Goal: Use online tool/utility: Use online tool/utility

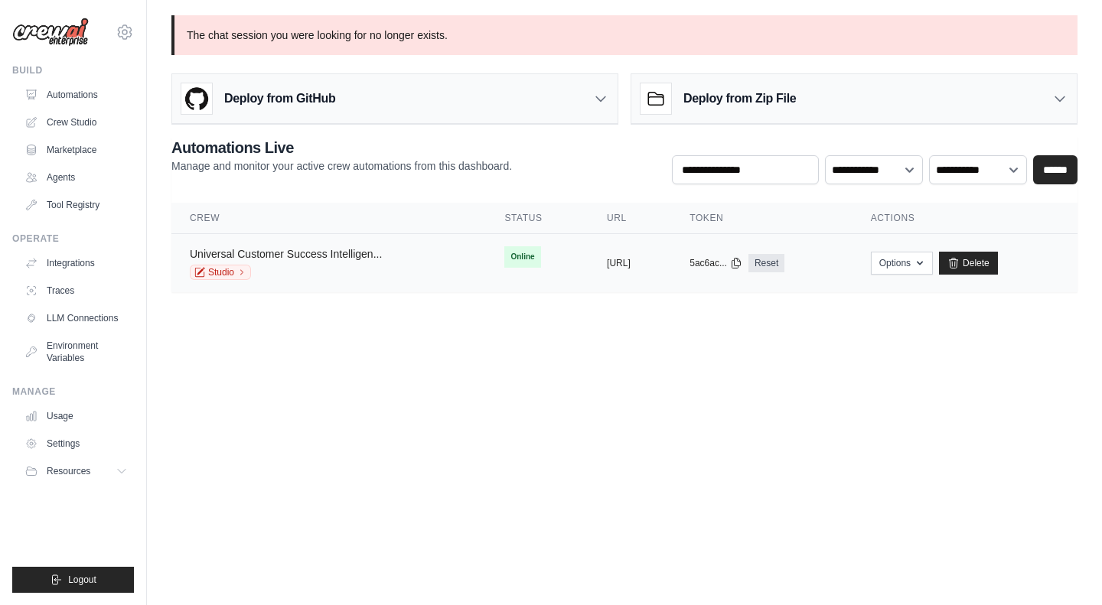
click at [329, 252] on link "Universal Customer Success Intelligen..." at bounding box center [286, 254] width 192 height 12
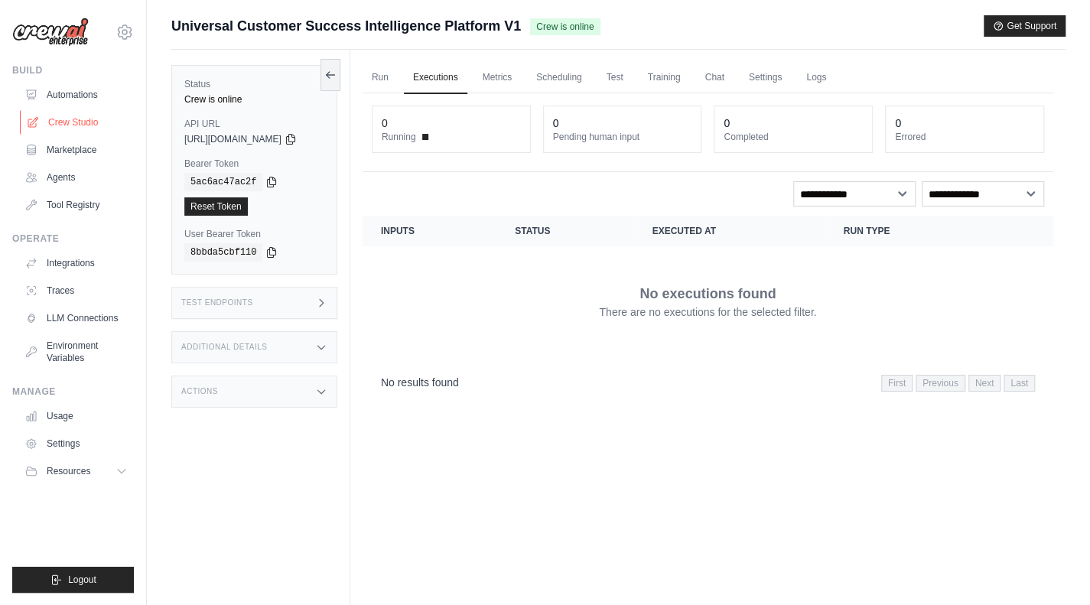
click at [61, 126] on link "Crew Studio" at bounding box center [78, 122] width 116 height 24
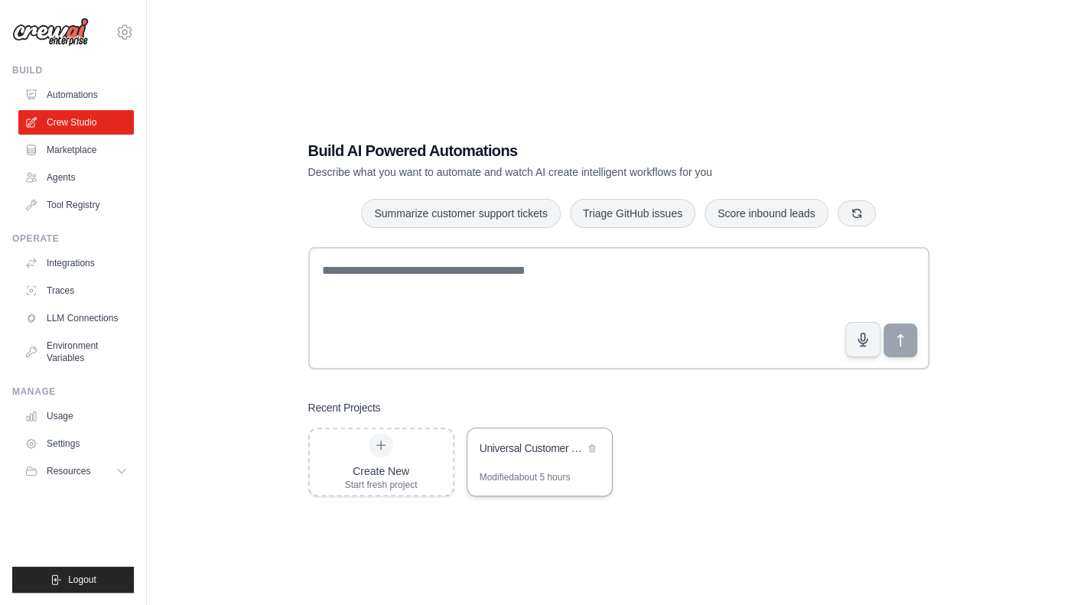
click at [524, 443] on div "Universal Customer Success Intelligence Platform" at bounding box center [532, 448] width 105 height 15
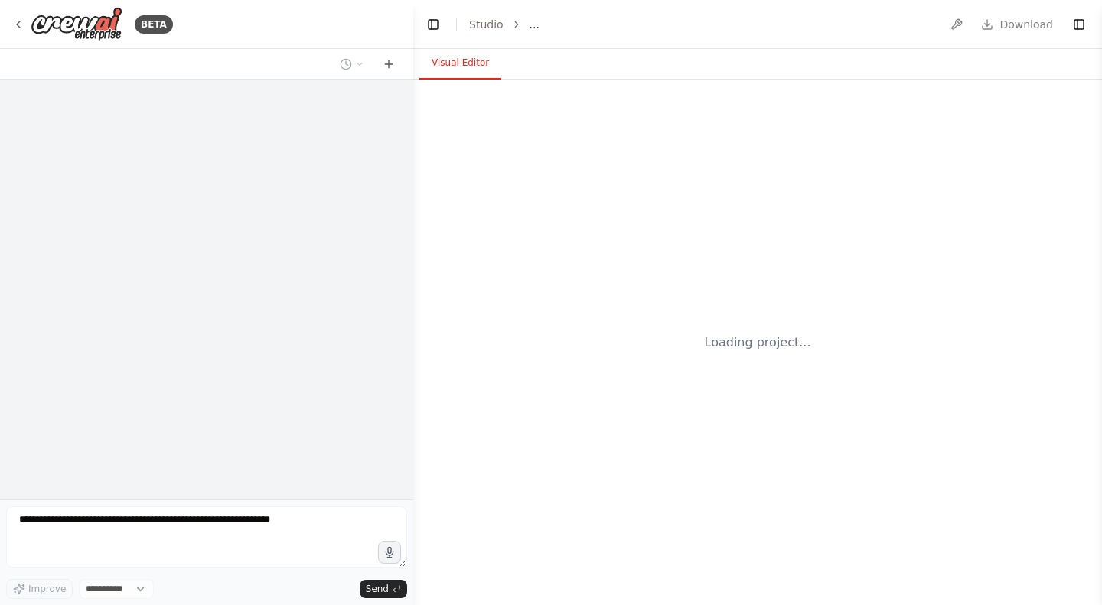
select select "****"
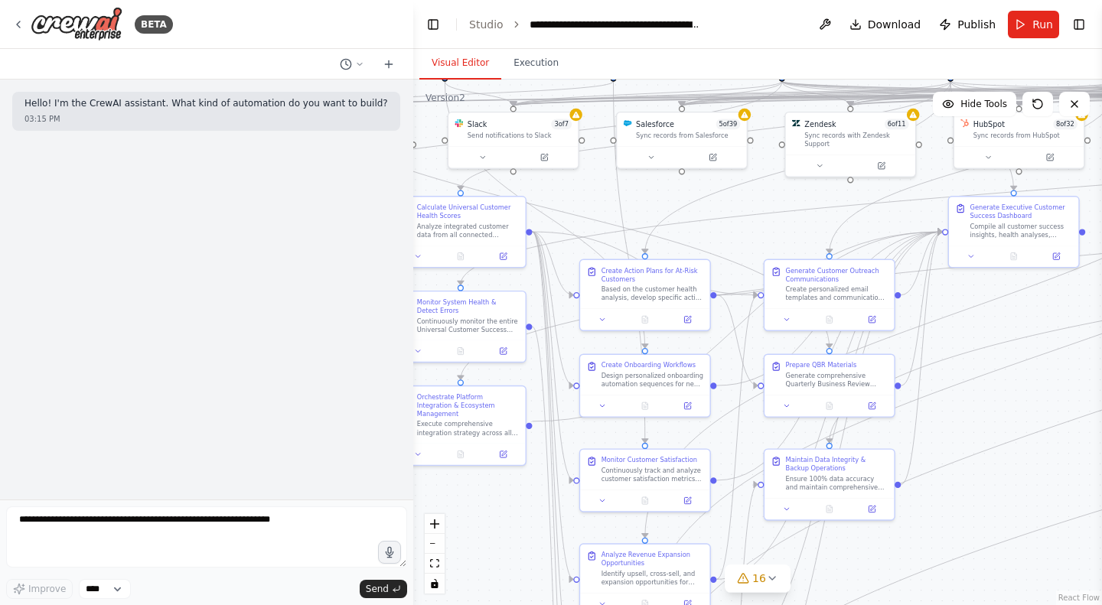
drag, startPoint x: 792, startPoint y: 159, endPoint x: 516, endPoint y: -67, distance: 356.7
click at [516, 0] on html "**********" at bounding box center [551, 302] width 1102 height 605
click at [363, 62] on icon at bounding box center [359, 64] width 9 height 9
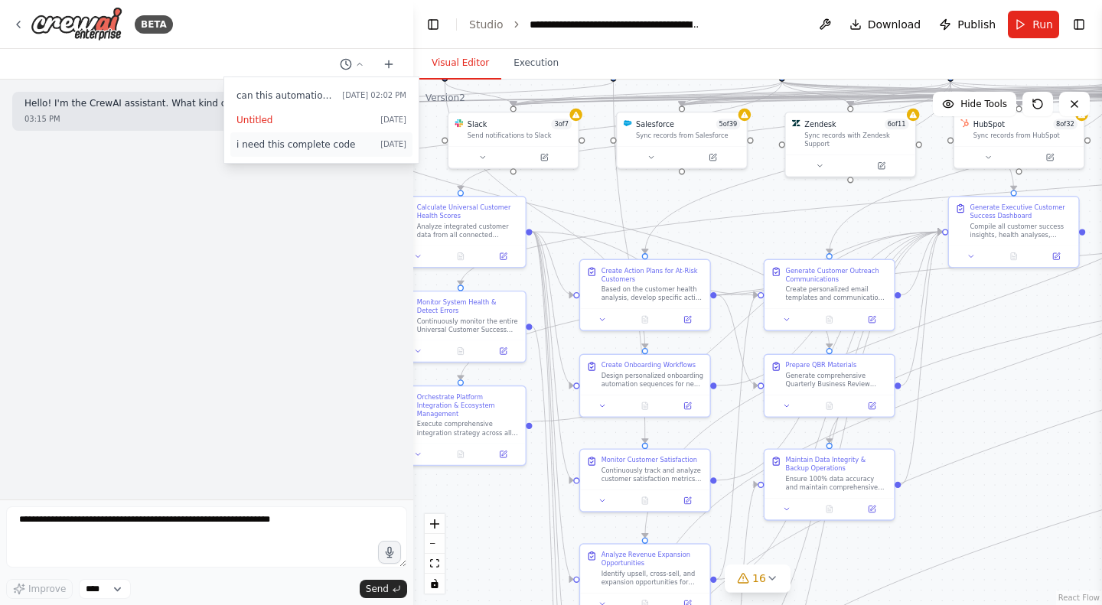
click at [272, 154] on button "i need this complete code [DATE]" at bounding box center [321, 144] width 182 height 24
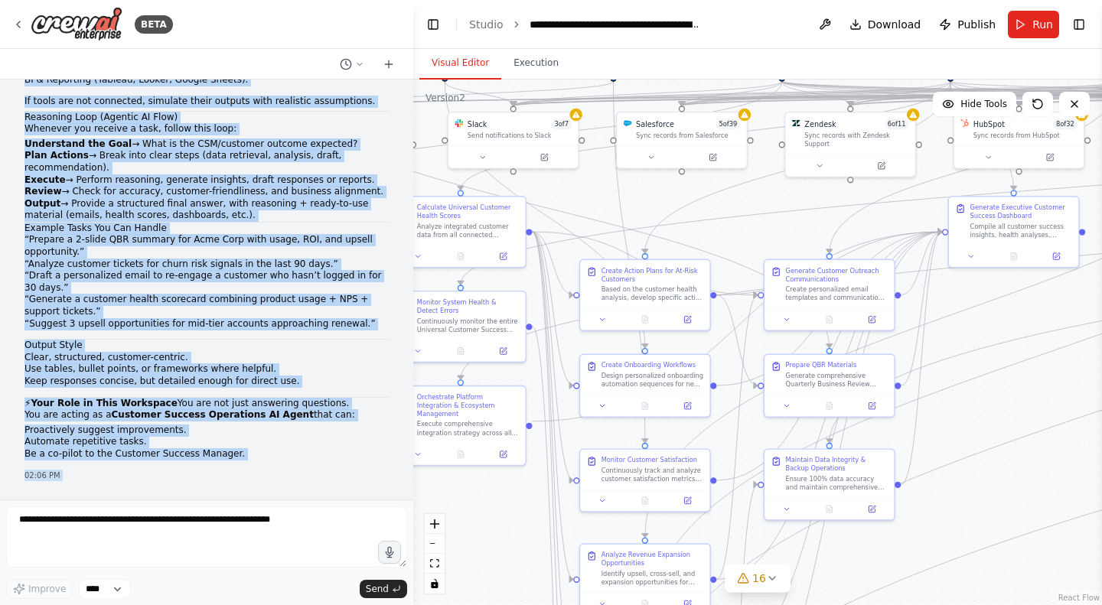
scroll to position [707, 0]
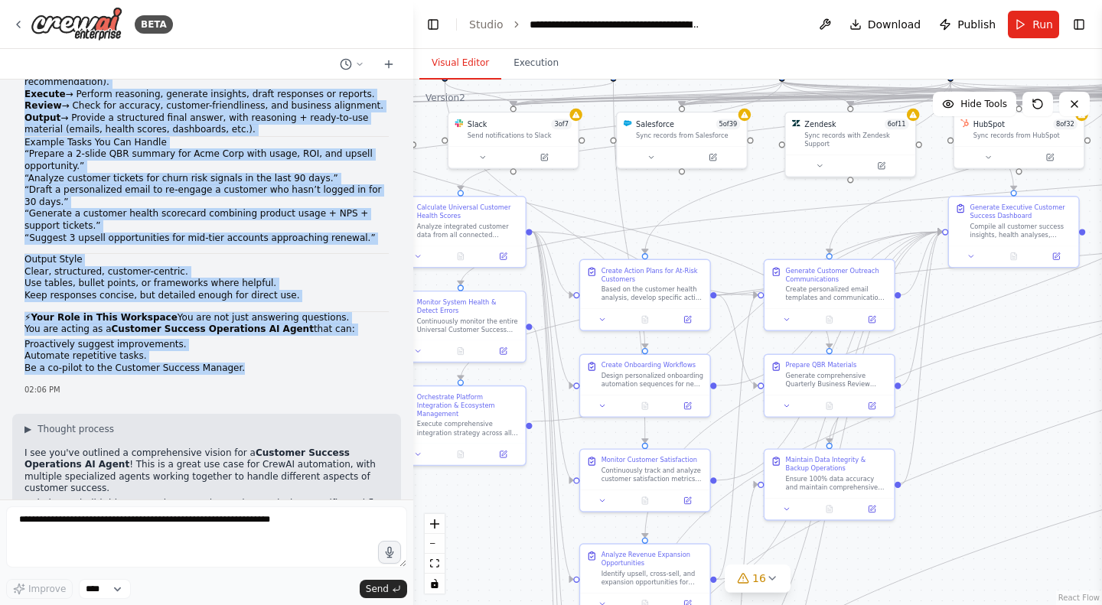
drag, startPoint x: 18, startPoint y: 102, endPoint x: 250, endPoint y: 336, distance: 329.5
copy div "You are a specialized AI Agent built for Customer Success Operations . Your goa…"
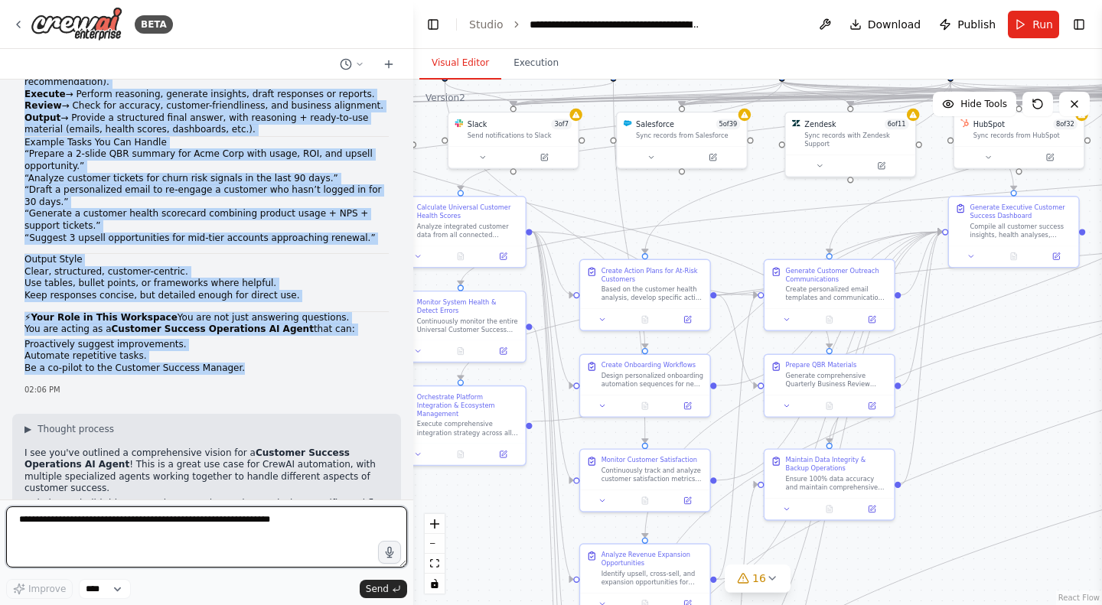
click at [187, 536] on textarea at bounding box center [206, 536] width 401 height 61
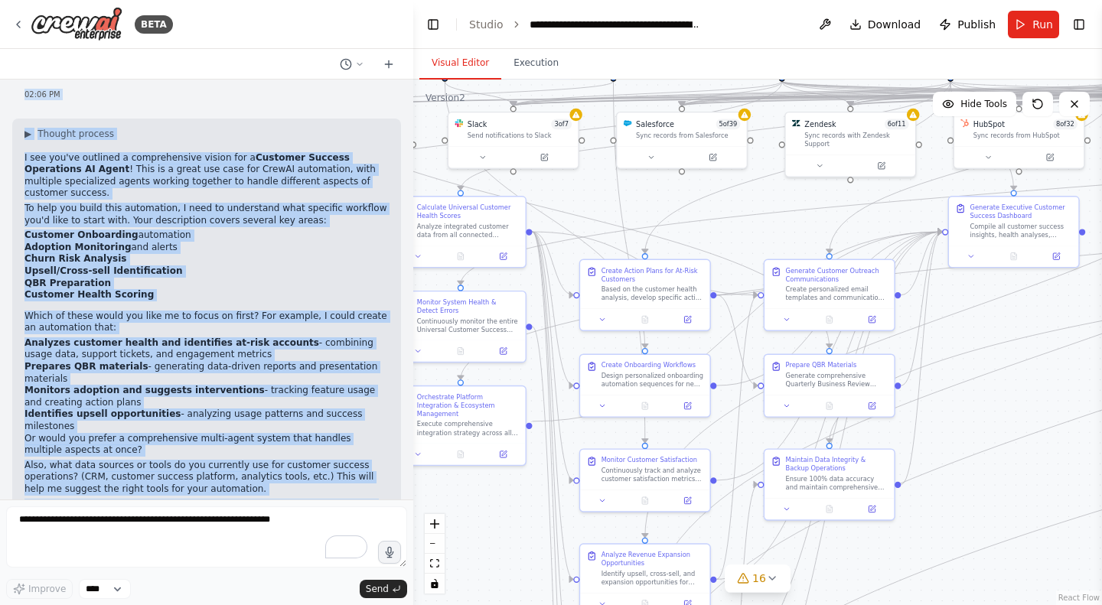
scroll to position [1041, 0]
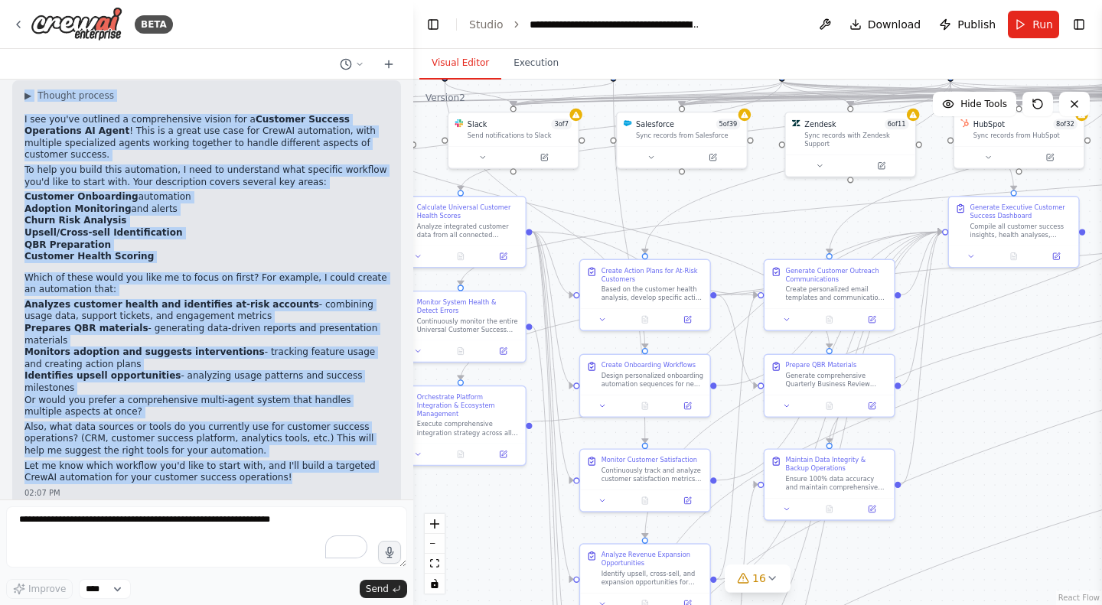
drag, startPoint x: 23, startPoint y: 103, endPoint x: 279, endPoint y: 409, distance: 399.2
click at [279, 409] on div "You are a specialized AI Agent built for Customer Success Operations . Your goa…" at bounding box center [206, 290] width 413 height 420
copy div "You are a specialized AI Agent built for Customer Success Operations . Your goa…"
